Goal: Task Accomplishment & Management: Manage account settings

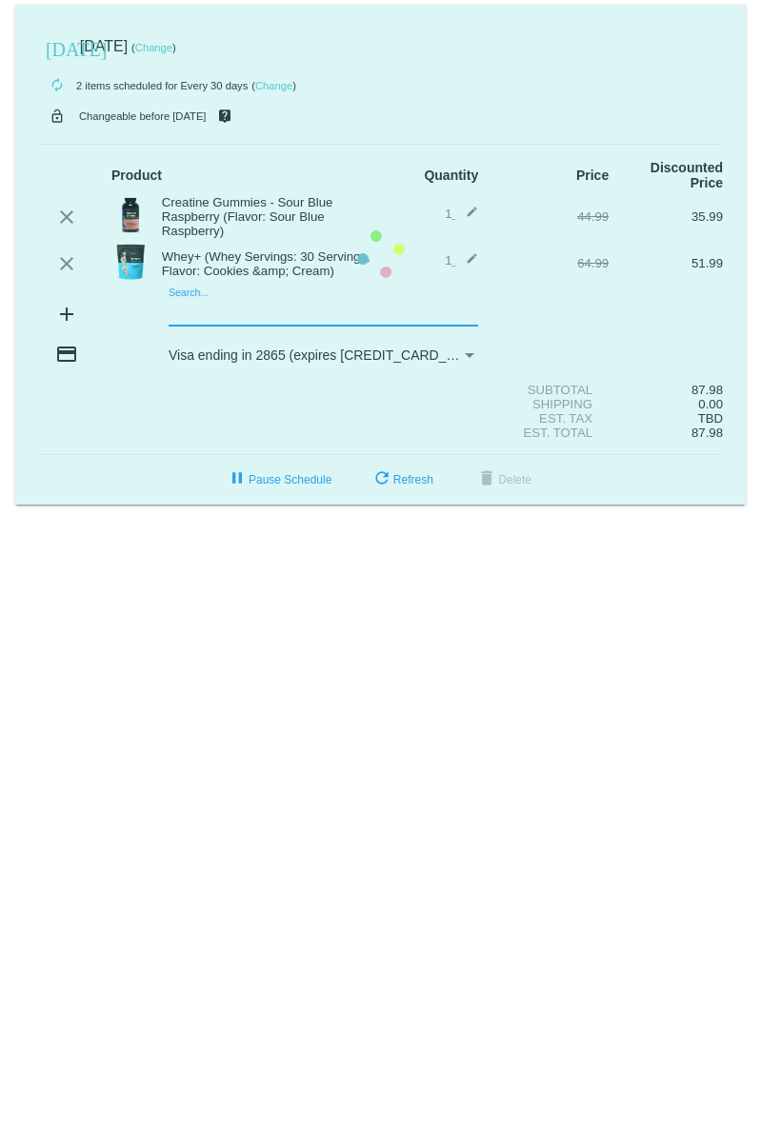
click at [197, 309] on mat-card "[DATE] [DATE] ( Change ) autorenew 2 items scheduled for Every 30 days ( Change…" at bounding box center [380, 255] width 730 height 500
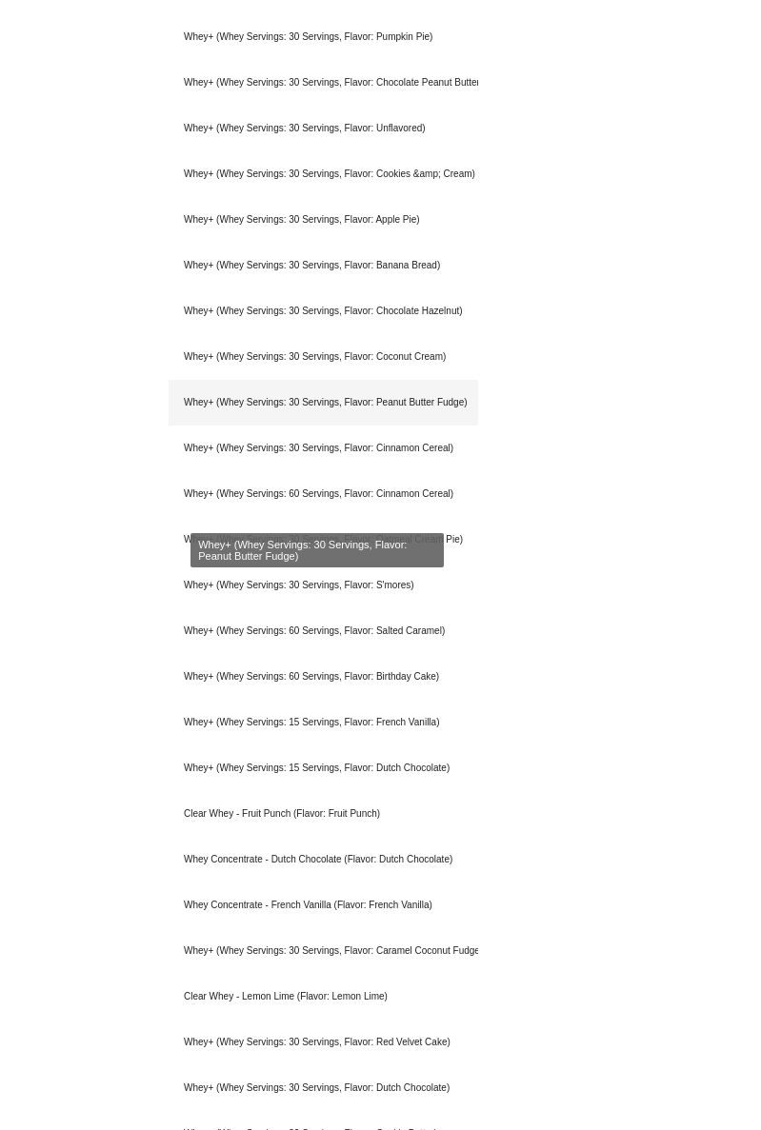
scroll to position [857, 0]
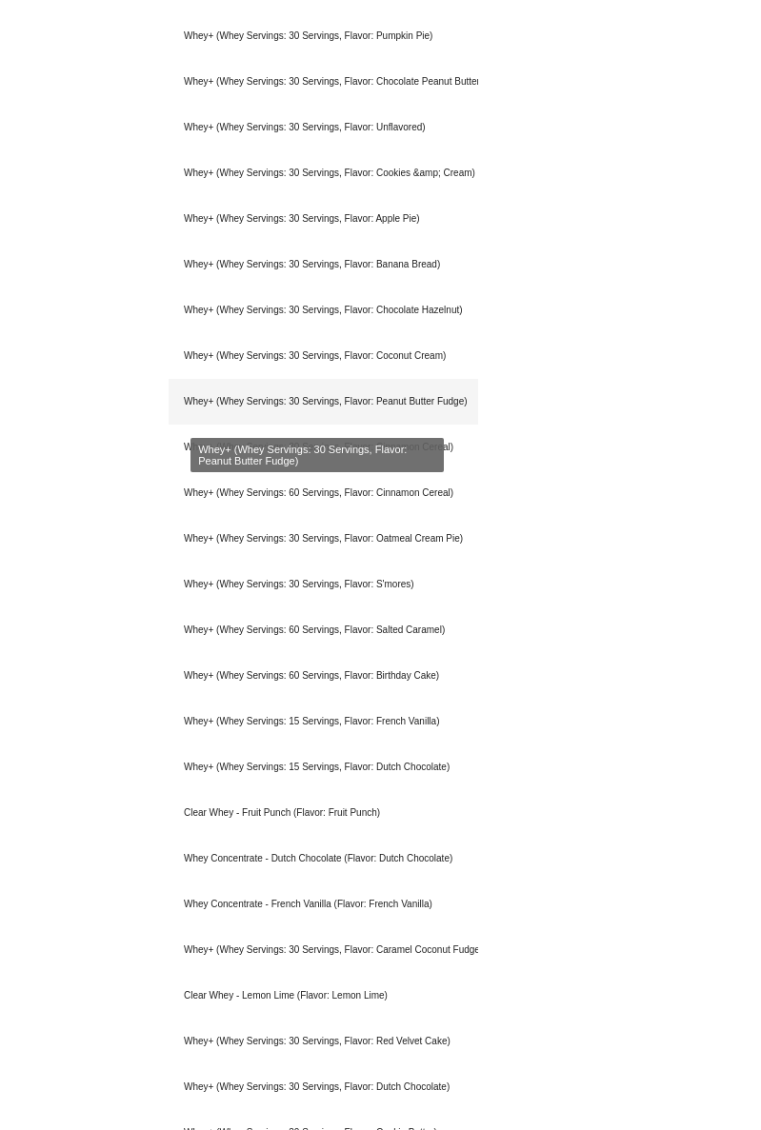
type input "whey"
click at [318, 415] on div "Whey+ (Whey Servings: 30 Servings, Flavor: Peanut Butter Fudge)" at bounding box center [323, 402] width 309 height 46
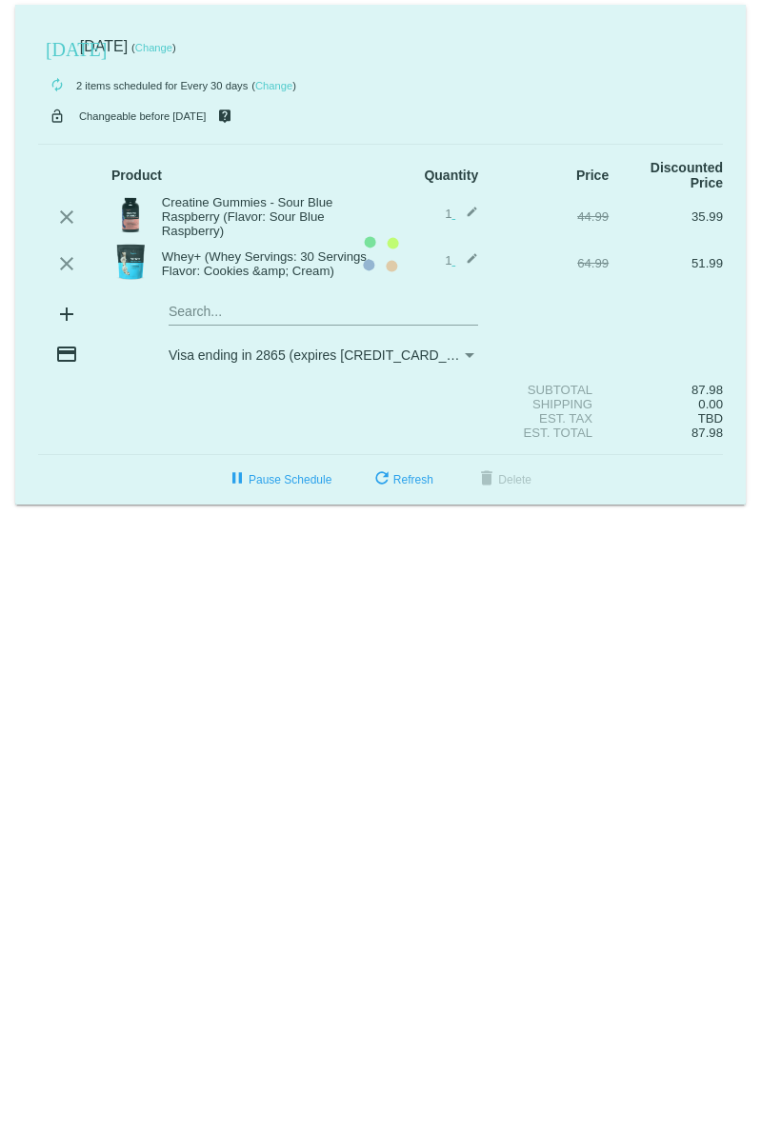
scroll to position [0, 0]
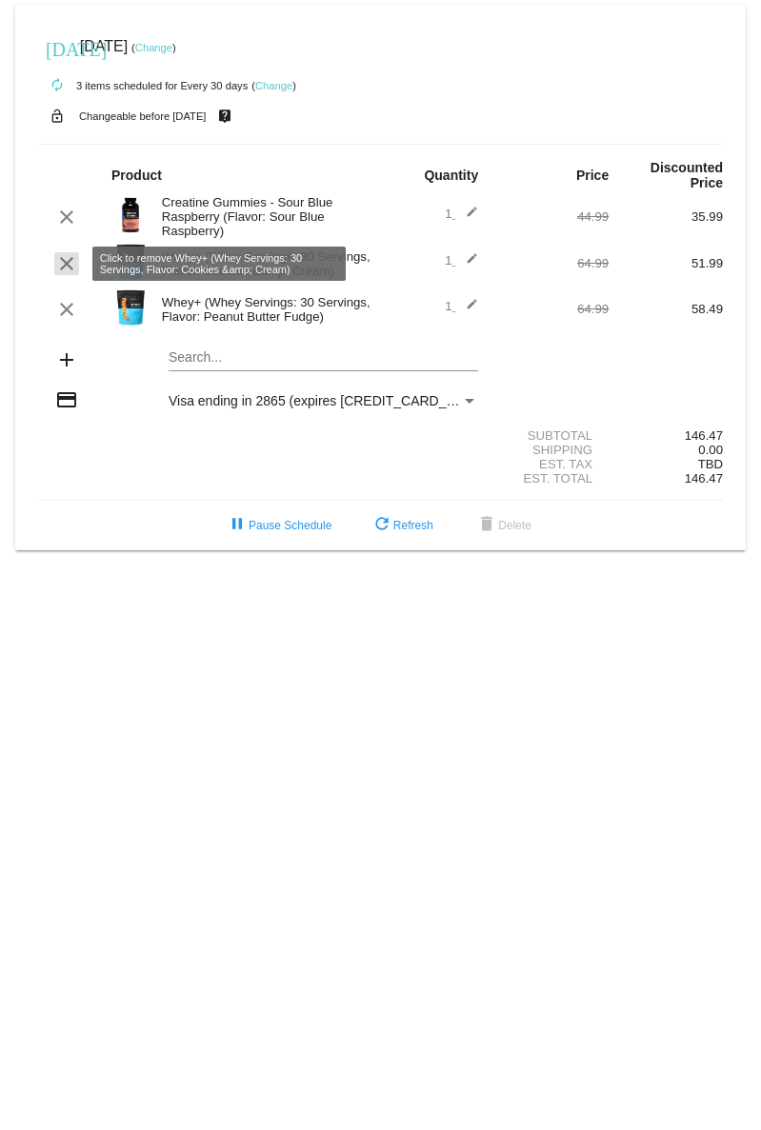
click at [59, 261] on mat-icon "clear" at bounding box center [66, 263] width 23 height 23
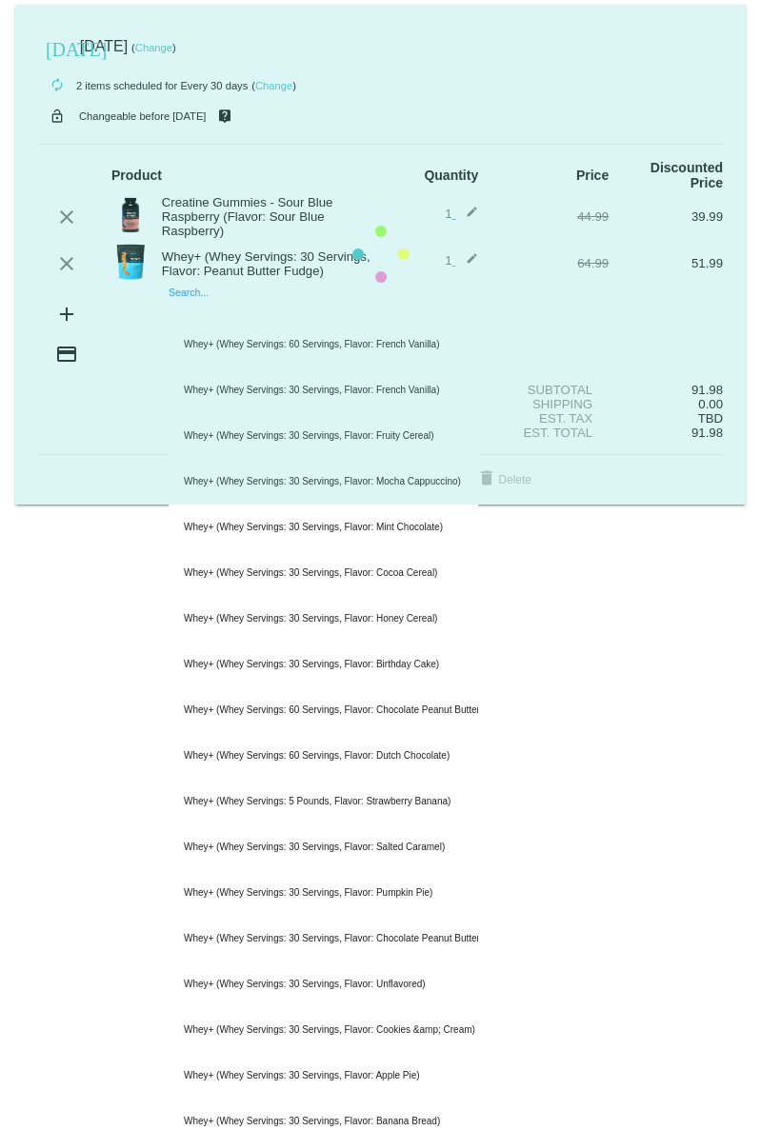
click at [340, 317] on mat-card "[DATE] [DATE] ( Change ) autorenew 2 items scheduled for Every 30 days ( Change…" at bounding box center [380, 255] width 730 height 500
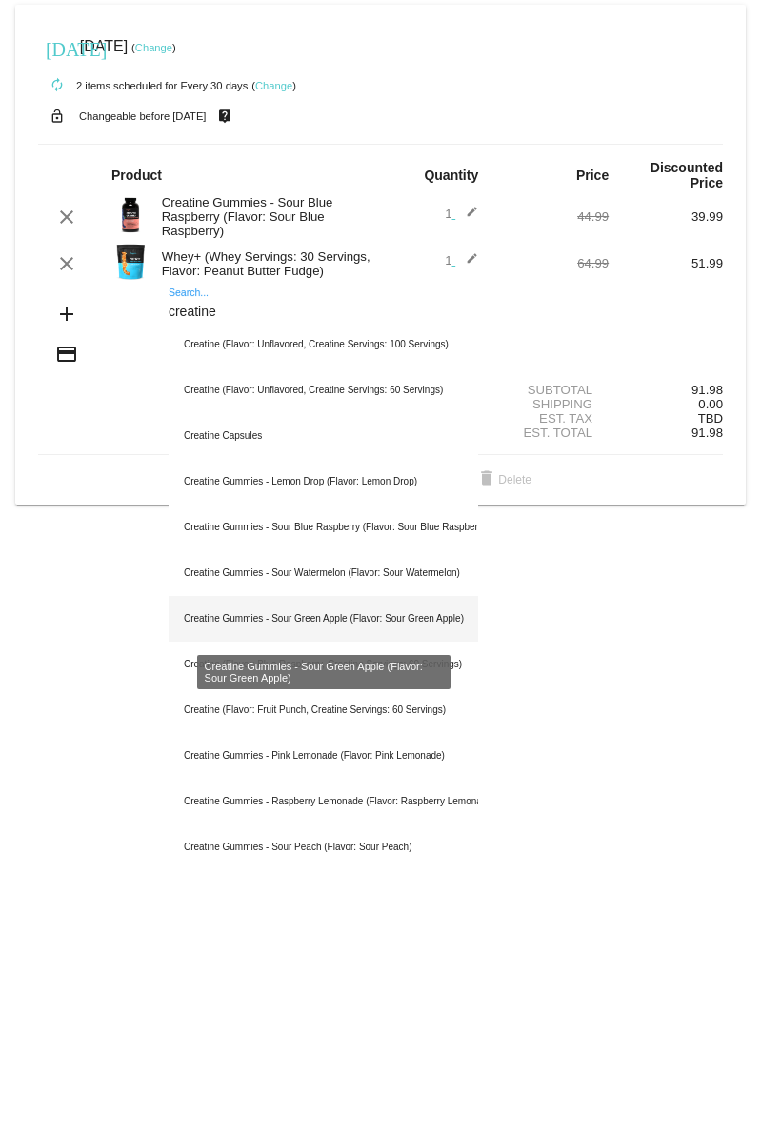
type input "creatine"
click at [379, 615] on div "Creatine Gummies - Sour Green Apple (Flavor: Sour Green Apple)" at bounding box center [323, 619] width 309 height 46
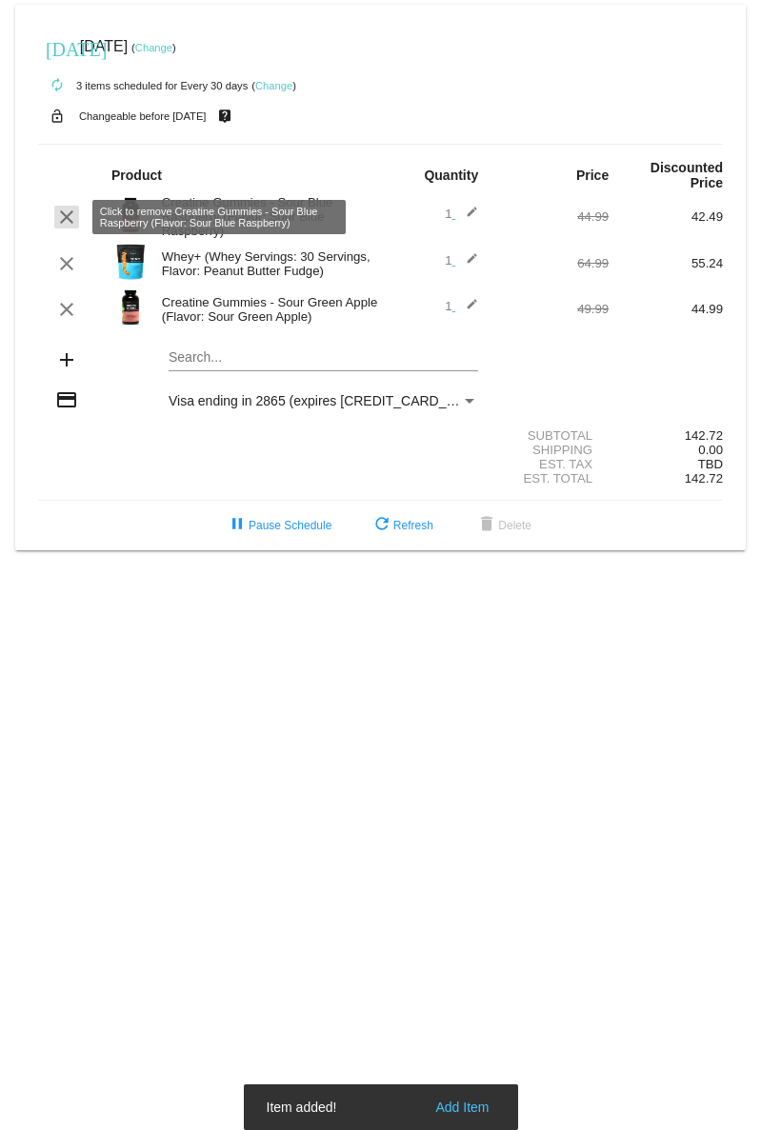
click at [60, 210] on mat-icon "clear" at bounding box center [66, 217] width 23 height 23
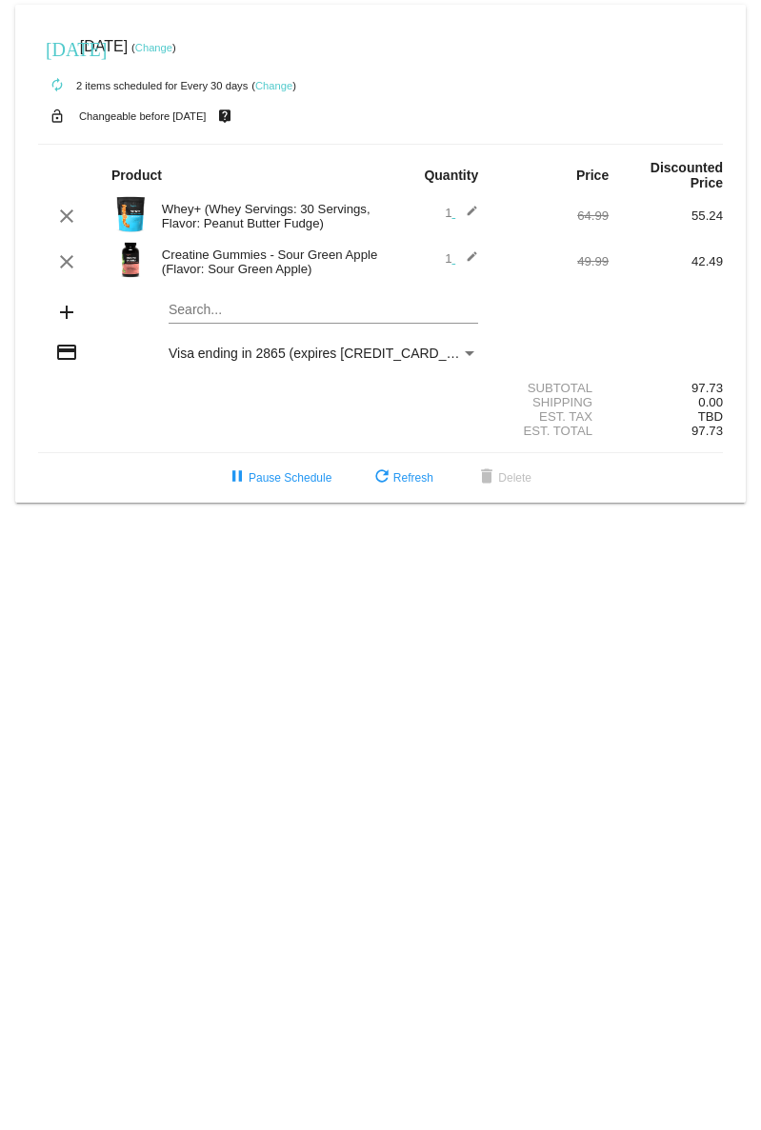
drag, startPoint x: 333, startPoint y: 219, endPoint x: 213, endPoint y: 216, distance: 120.0
click at [156, 211] on div "Whey+ (Whey Servings: 30 Servings, Flavor: Peanut Butter Fudge)" at bounding box center [266, 216] width 229 height 29
click at [265, 222] on div "Whey+ (Whey Servings: 30 Servings, Flavor: Peanut Butter Fudge)" at bounding box center [266, 216] width 229 height 29
drag, startPoint x: 298, startPoint y: 218, endPoint x: 154, endPoint y: 200, distance: 144.9
click at [154, 200] on div "clear Whey+ (Whey Servings: 30 Servings, Flavor: Peanut Butter Fudge) 1 edit 64…" at bounding box center [380, 215] width 685 height 41
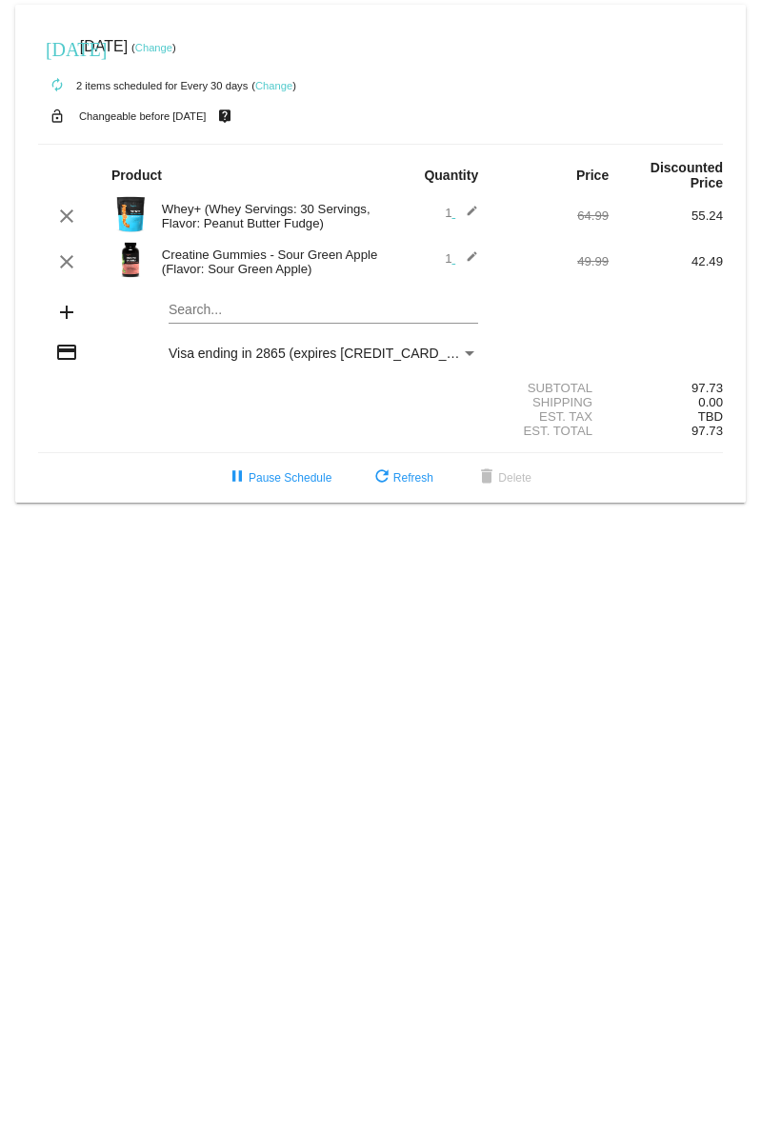
click at [218, 207] on div "Whey+ (Whey Servings: 30 Servings, Flavor: Peanut Butter Fudge)" at bounding box center [266, 216] width 229 height 29
click at [354, 241] on div "clear Creatine Gummies - Sour Green Apple (Flavor: Sour Green Apple) 1 edit 49.…" at bounding box center [380, 261] width 685 height 41
drag, startPoint x: 323, startPoint y: 228, endPoint x: 159, endPoint y: 198, distance: 166.4
click at [159, 198] on div "clear Whey+ (Whey Servings: 30 Servings, Flavor: Peanut Butter Fudge) 1 edit 64…" at bounding box center [380, 215] width 685 height 41
click at [230, 209] on div "Whey+ (Whey Servings: 30 Servings, Flavor: Peanut Butter Fudge)" at bounding box center [266, 216] width 229 height 29
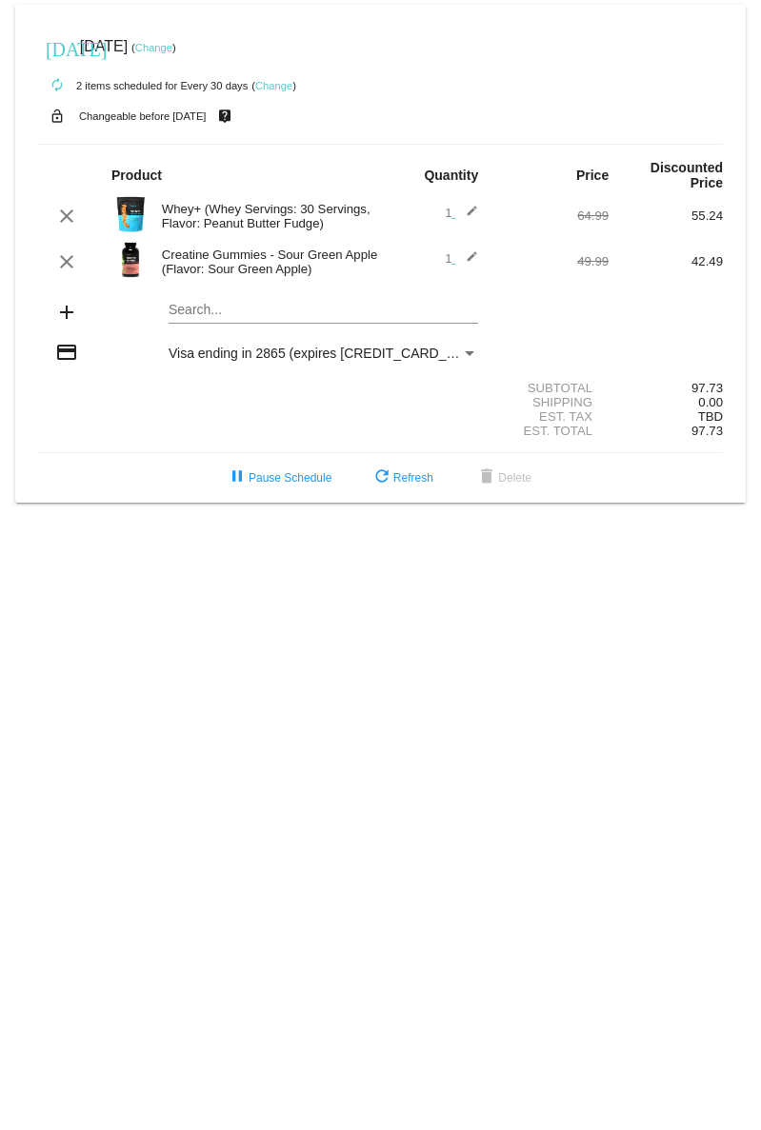
click at [298, 222] on div "Whey+ (Whey Servings: 30 Servings, Flavor: Peanut Butter Fudge)" at bounding box center [266, 216] width 229 height 29
click at [354, 228] on div "Whey+ (Whey Servings: 30 Servings, Flavor: Peanut Butter Fudge)" at bounding box center [266, 216] width 229 height 29
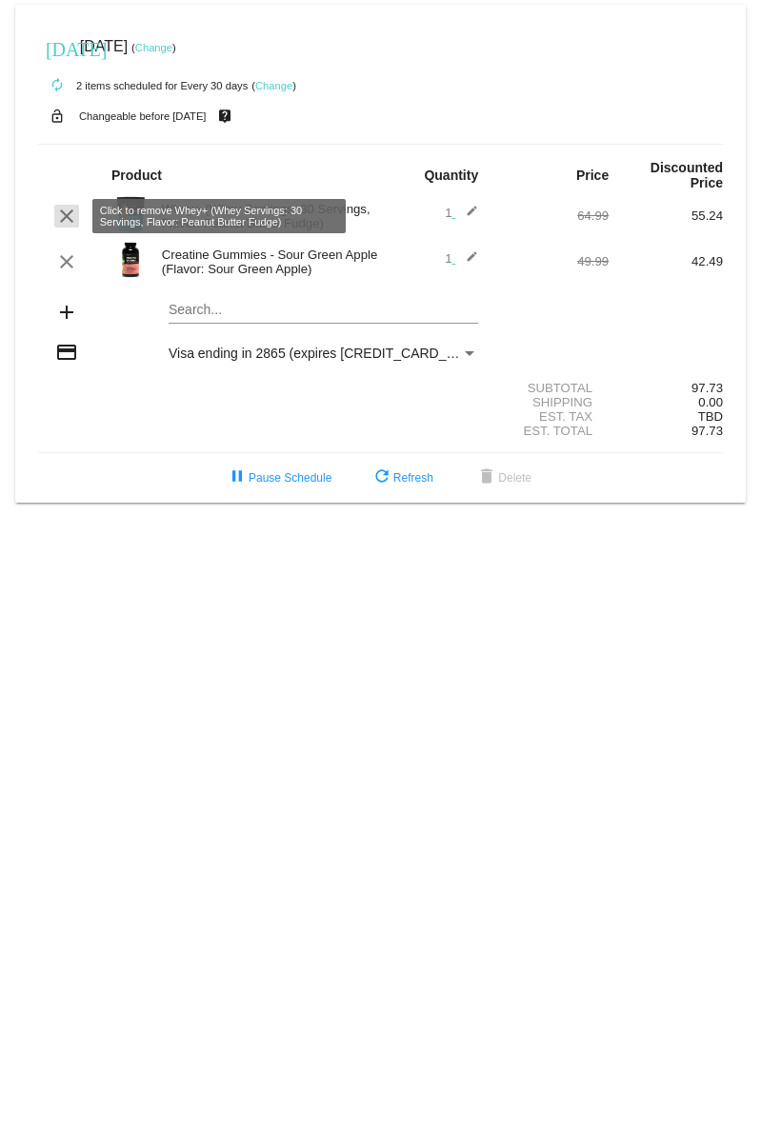
click at [64, 211] on mat-icon "clear" at bounding box center [66, 216] width 23 height 23
